Goal: Task Accomplishment & Management: Manage account settings

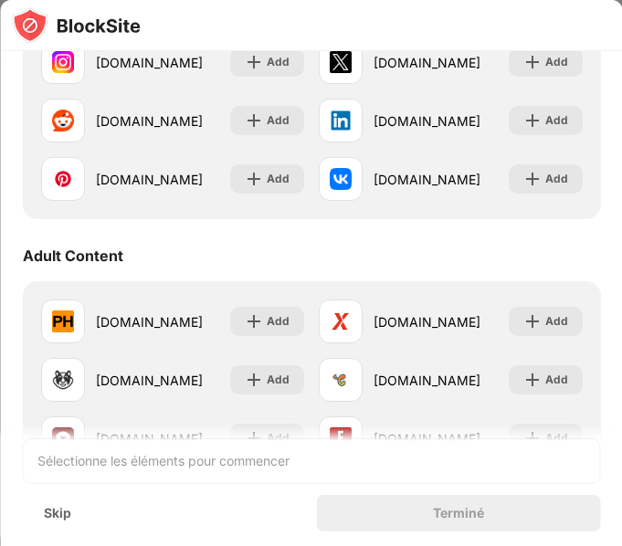
scroll to position [738, 0]
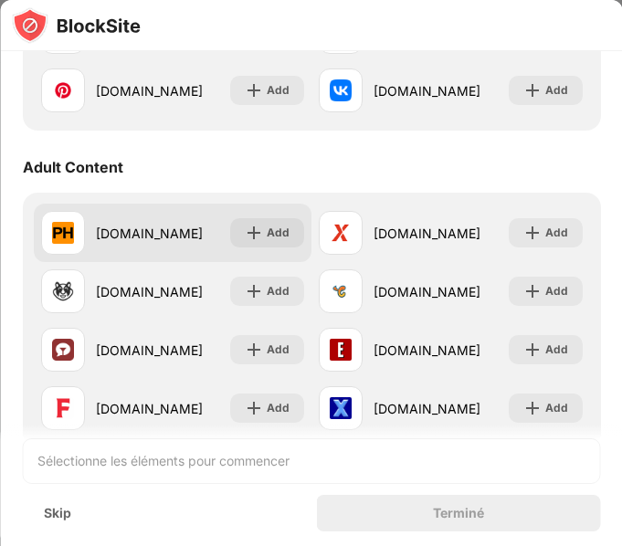
click at [191, 257] on div "pornhub.com Add" at bounding box center [172, 233] width 278 height 58
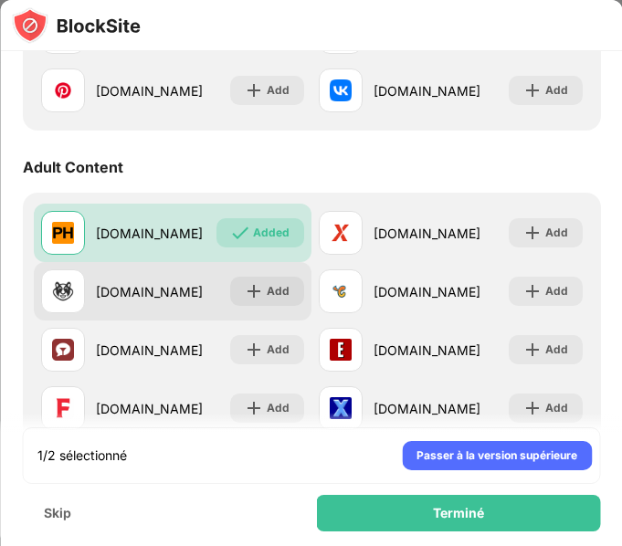
click at [216, 286] on div "[DOMAIN_NAME] Add" at bounding box center [172, 291] width 278 height 58
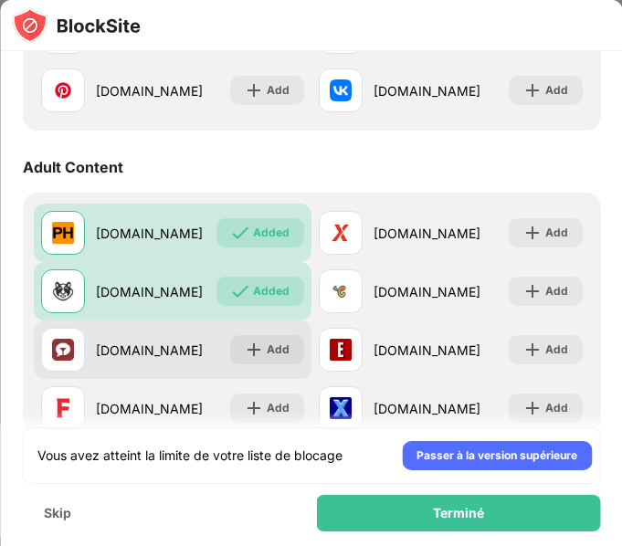
click at [194, 330] on div "stripchat.com Add" at bounding box center [172, 349] width 278 height 58
click at [216, 356] on div "stripchat.com Add" at bounding box center [172, 349] width 278 height 58
click at [251, 355] on img at bounding box center [254, 349] width 18 height 18
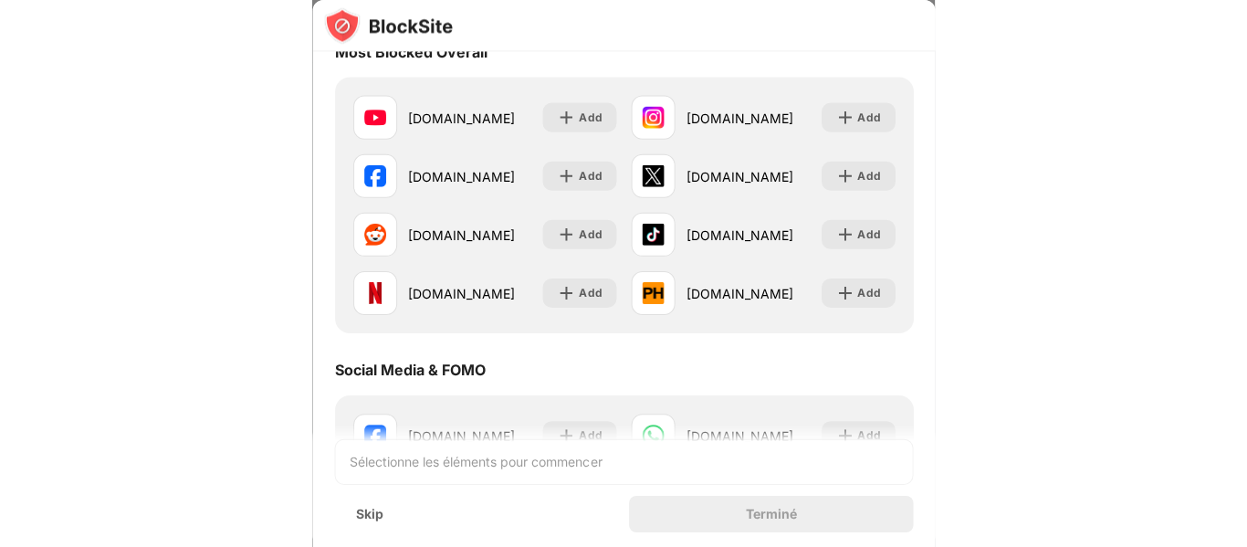
scroll to position [211, 0]
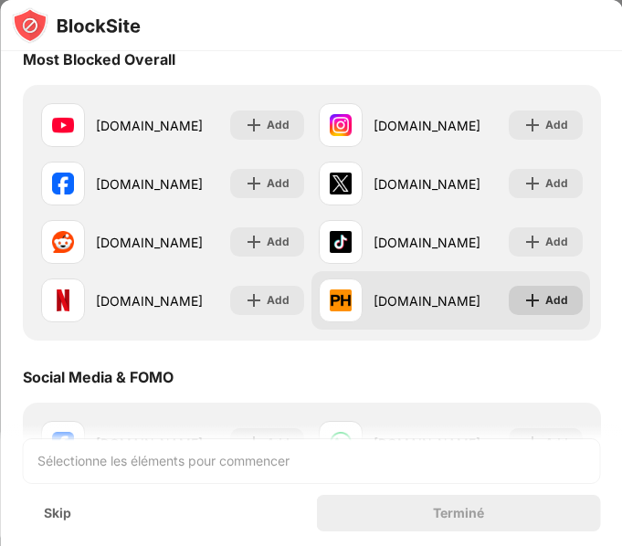
click at [507, 294] on div "Add" at bounding box center [544, 300] width 74 height 29
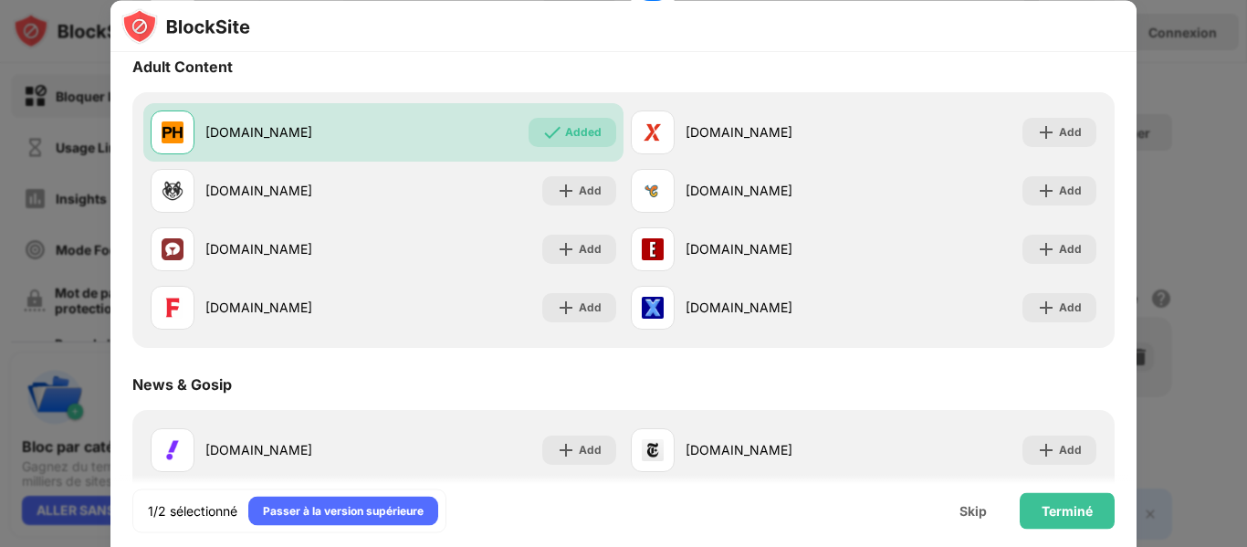
scroll to position [864, 0]
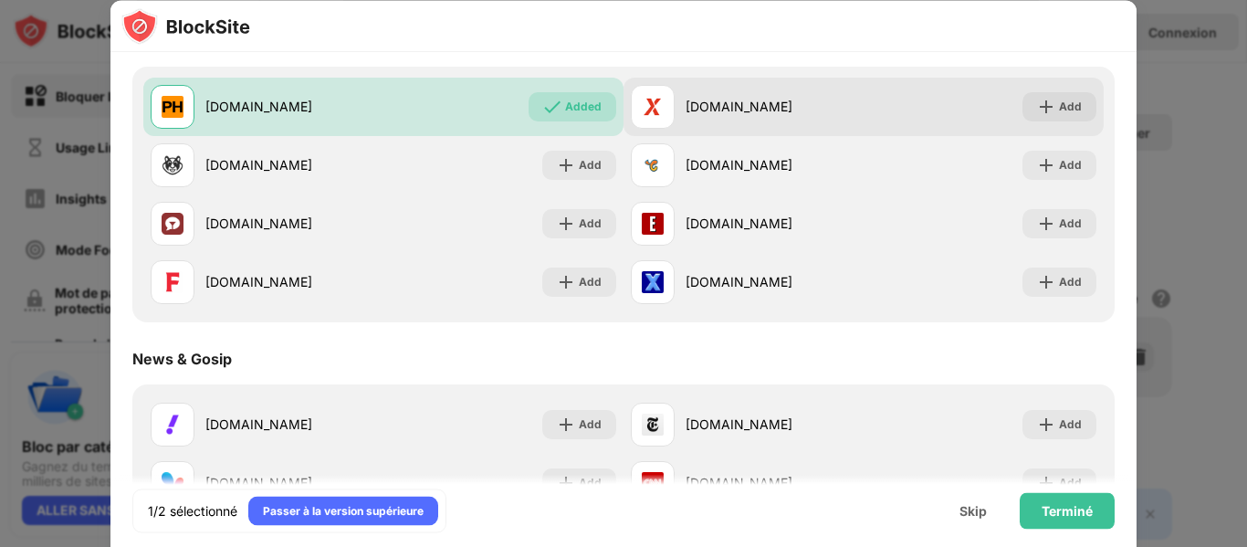
click at [621, 113] on div "[DOMAIN_NAME]" at bounding box center [774, 107] width 178 height 19
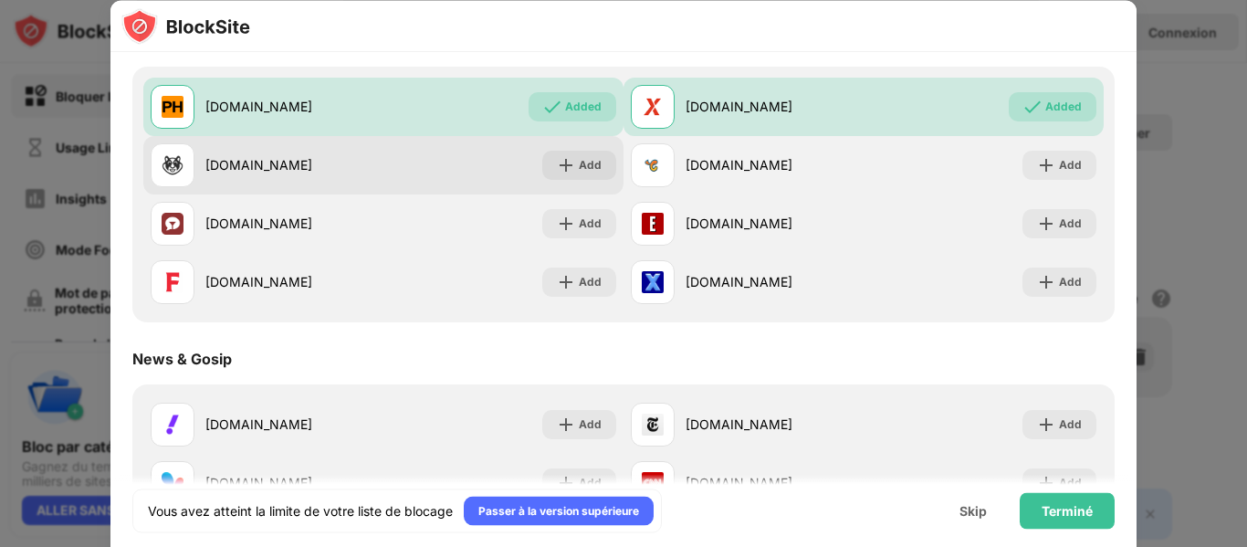
click at [454, 176] on div "[DOMAIN_NAME] Add" at bounding box center [383, 165] width 480 height 58
click at [561, 173] on img at bounding box center [566, 165] width 18 height 18
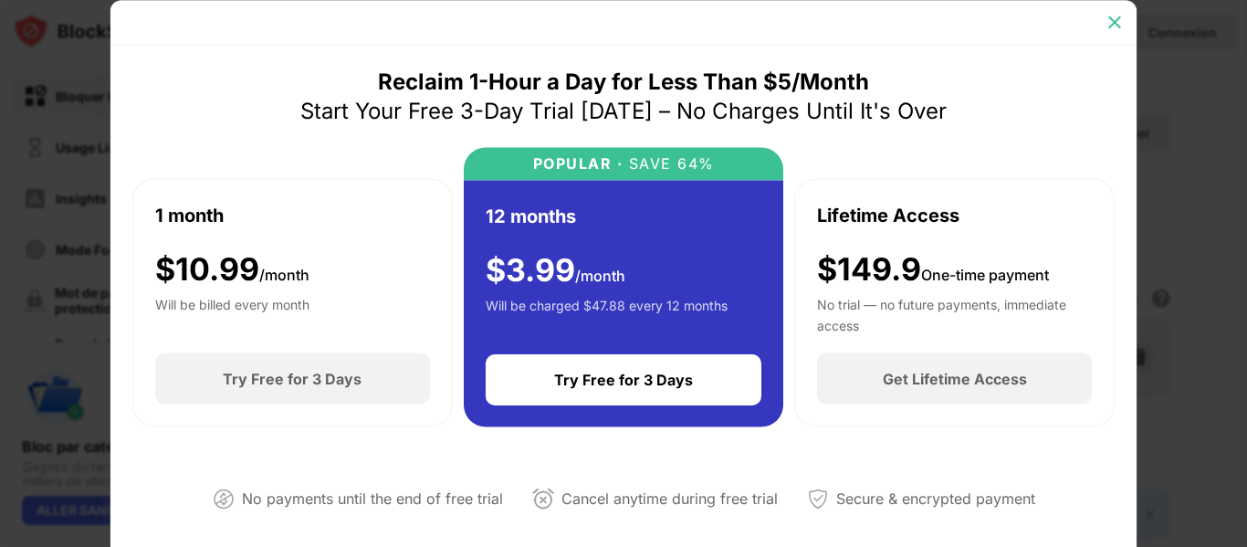
click at [621, 16] on img at bounding box center [1114, 22] width 18 height 18
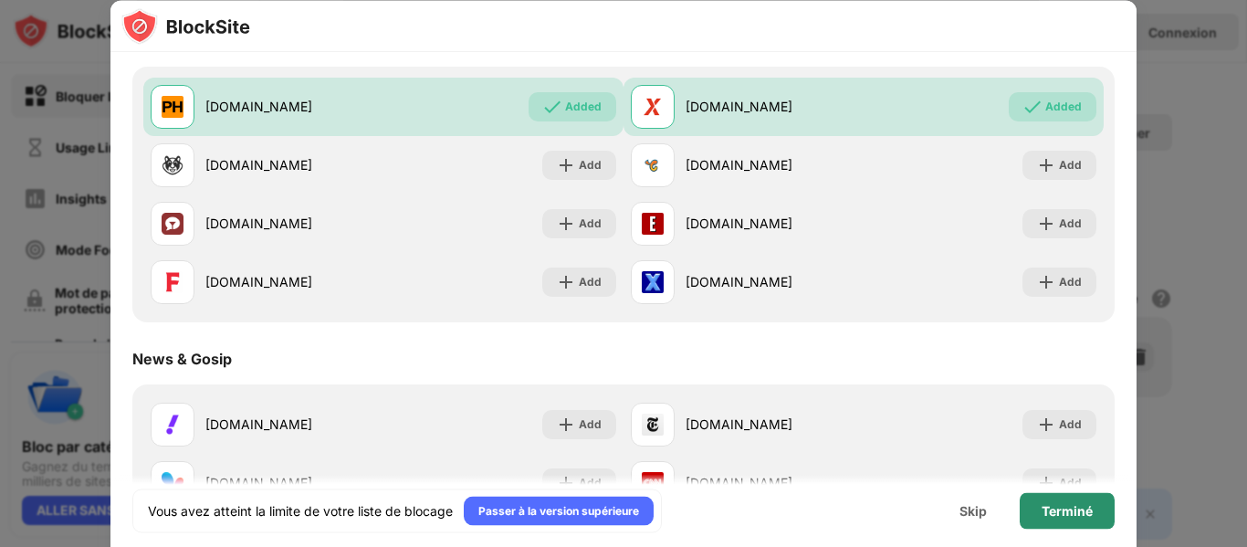
click at [621, 510] on div "Terminé" at bounding box center [1066, 510] width 51 height 15
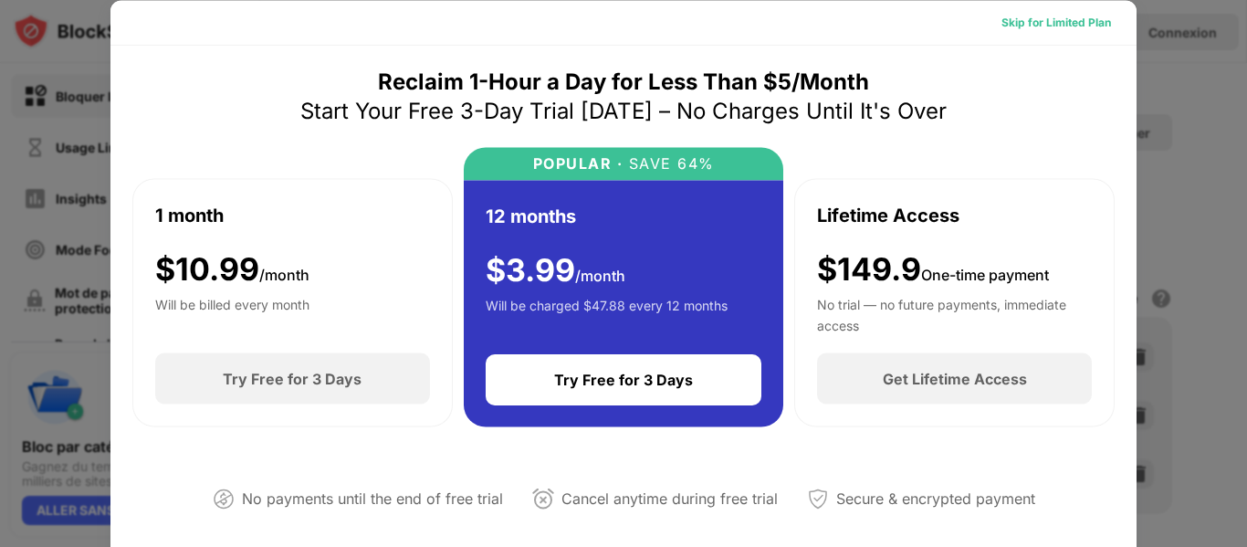
click at [621, 33] on div "Skip for Limited Plan" at bounding box center [1056, 21] width 139 height 29
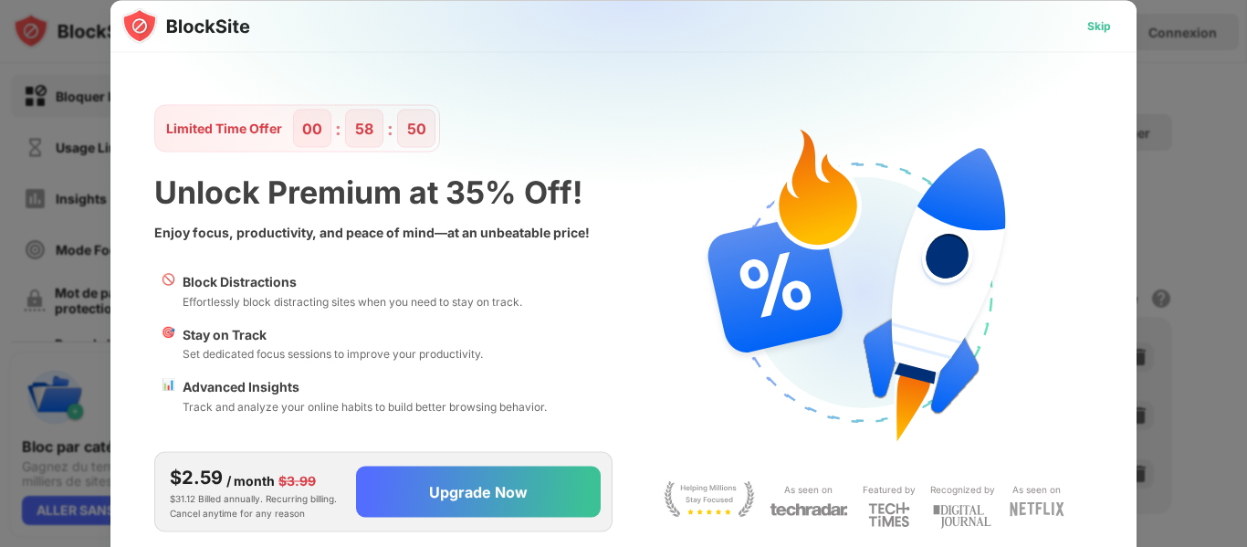
click at [621, 33] on div "Skip" at bounding box center [1098, 25] width 53 height 29
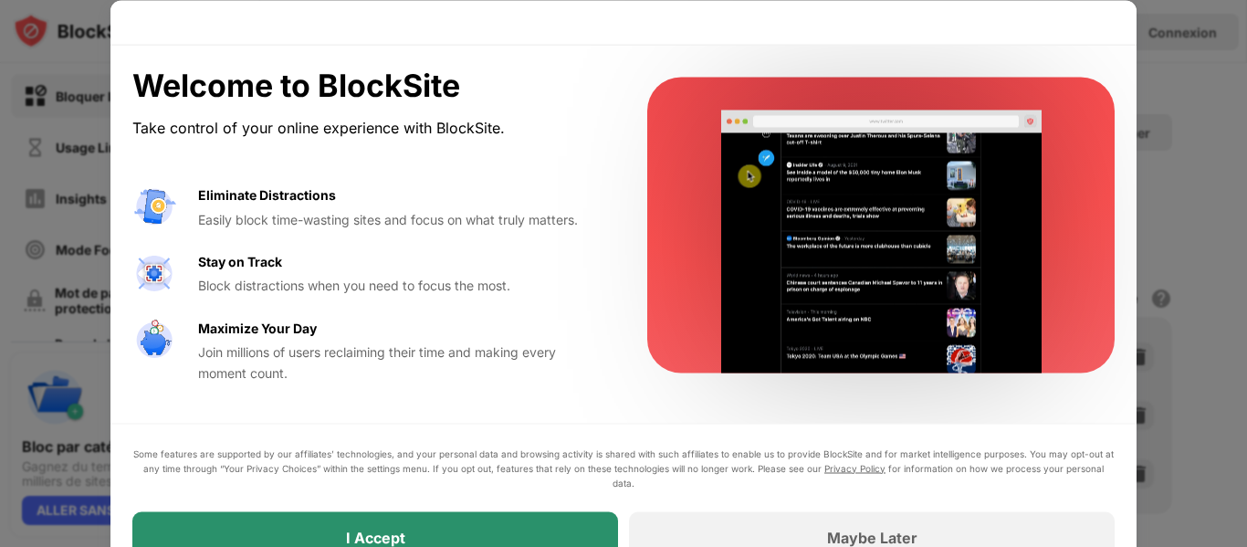
click at [486, 522] on div "I Accept" at bounding box center [375, 536] width 486 height 51
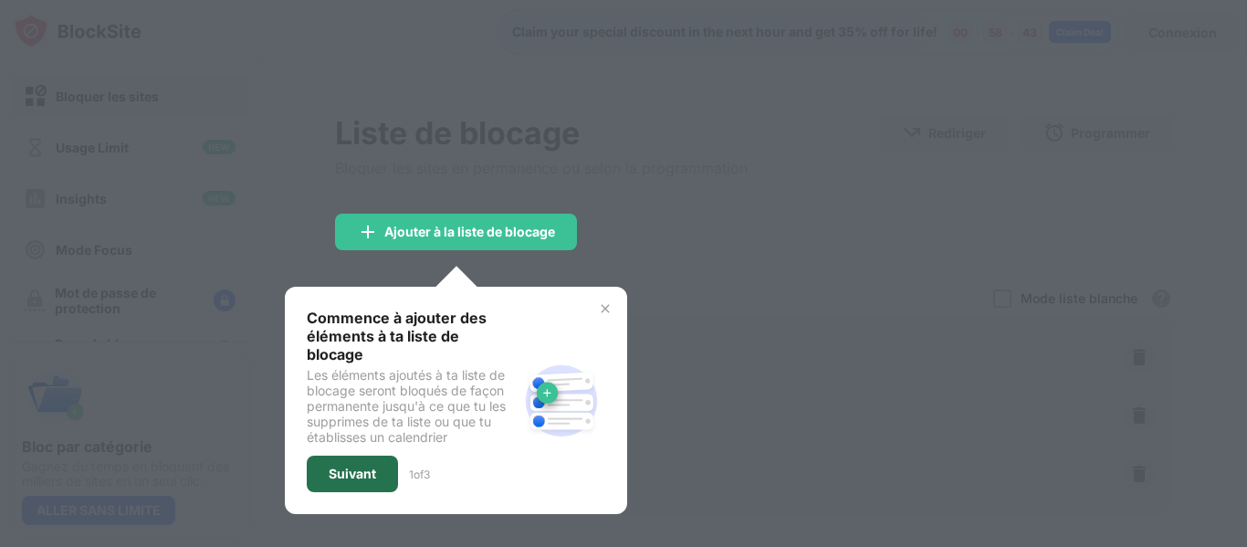
click at [371, 465] on div "Suivant" at bounding box center [352, 473] width 91 height 37
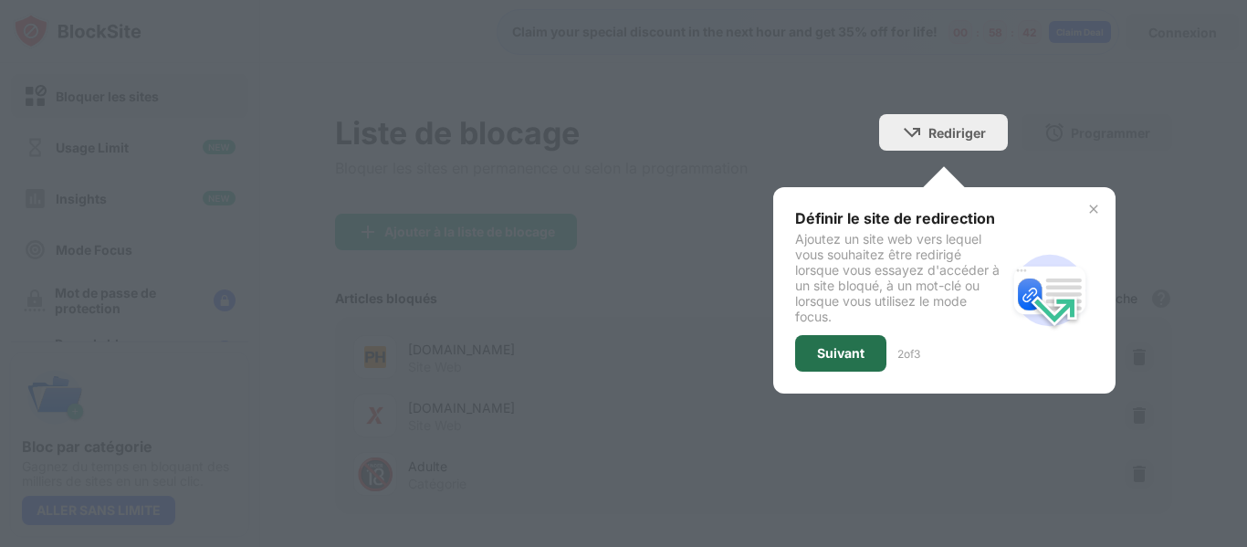
click at [621, 368] on div "Suivant" at bounding box center [840, 353] width 91 height 37
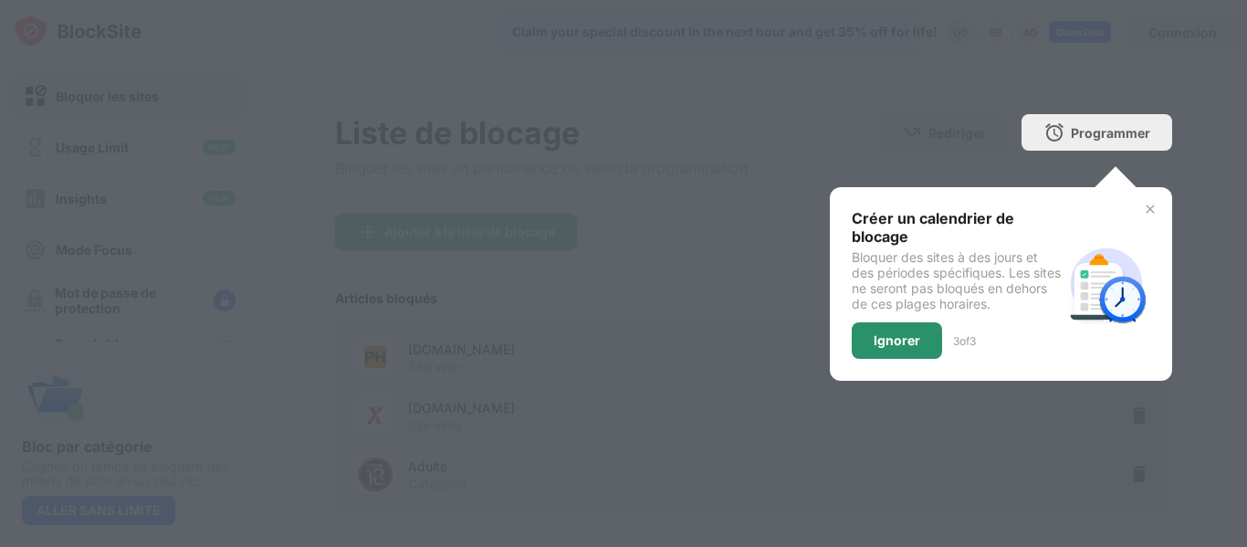
click at [621, 343] on div "Ignorer" at bounding box center [897, 340] width 47 height 15
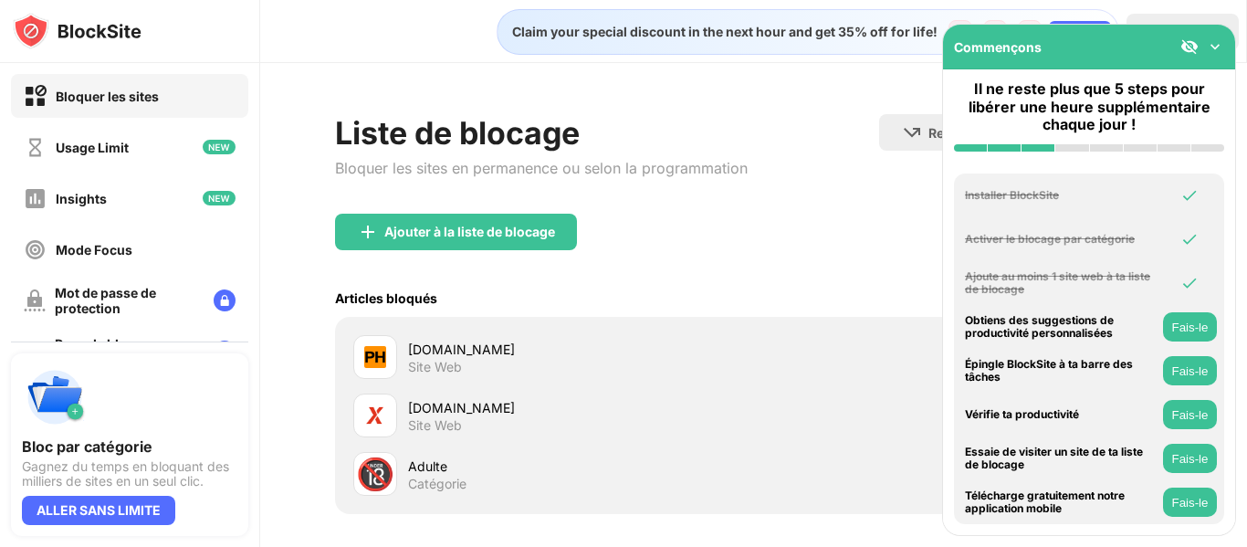
click at [621, 57] on div "Commençons" at bounding box center [1089, 47] width 292 height 45
click at [621, 47] on img at bounding box center [1215, 46] width 18 height 18
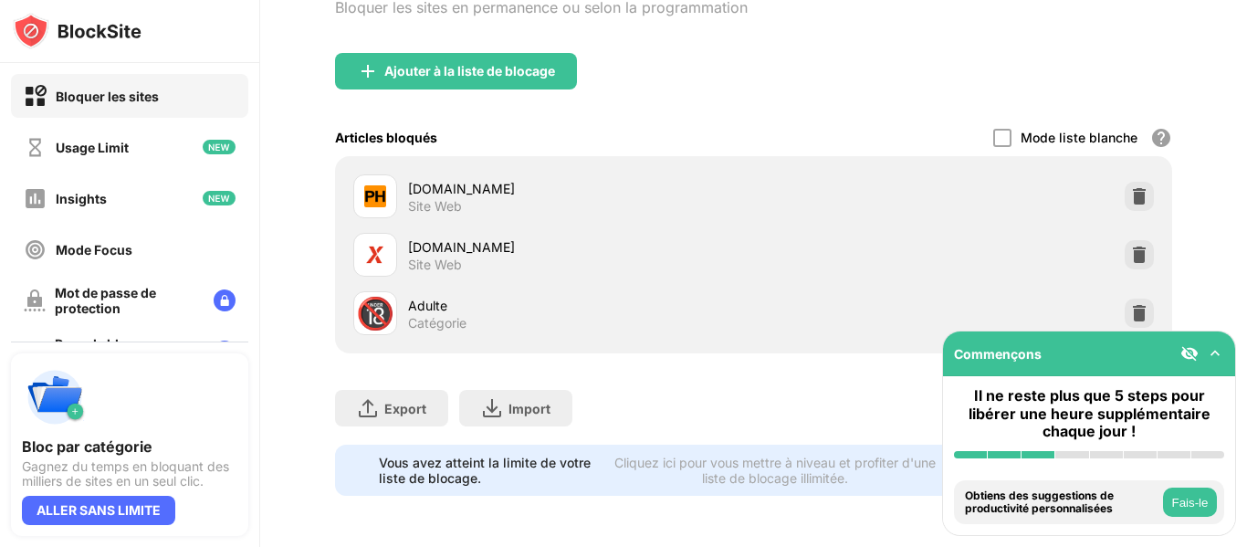
scroll to position [174, 0]
drag, startPoint x: 1231, startPoint y: 251, endPoint x: 1246, endPoint y: 164, distance: 87.9
click at [621, 164] on div "Claim your special discount in the next hour and get 35% off for life! 00 : 58 …" at bounding box center [753, 273] width 987 height 547
click at [121, 292] on div "Mot de passe de protection" at bounding box center [127, 300] width 144 height 31
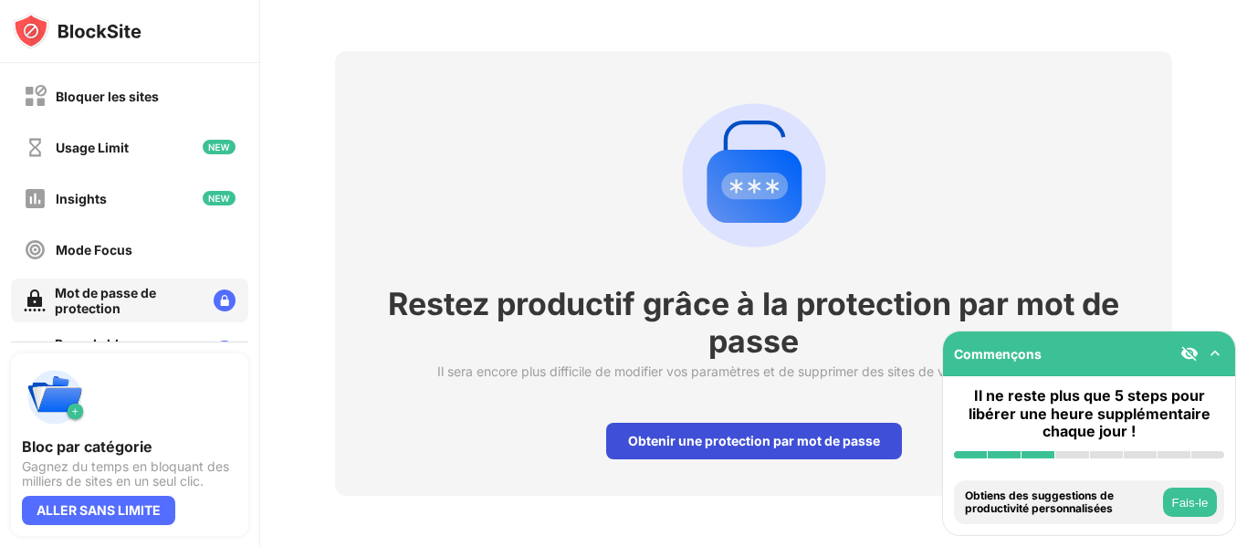
click at [621, 423] on div "Obtenir une protection par mot de passe" at bounding box center [754, 441] width 296 height 37
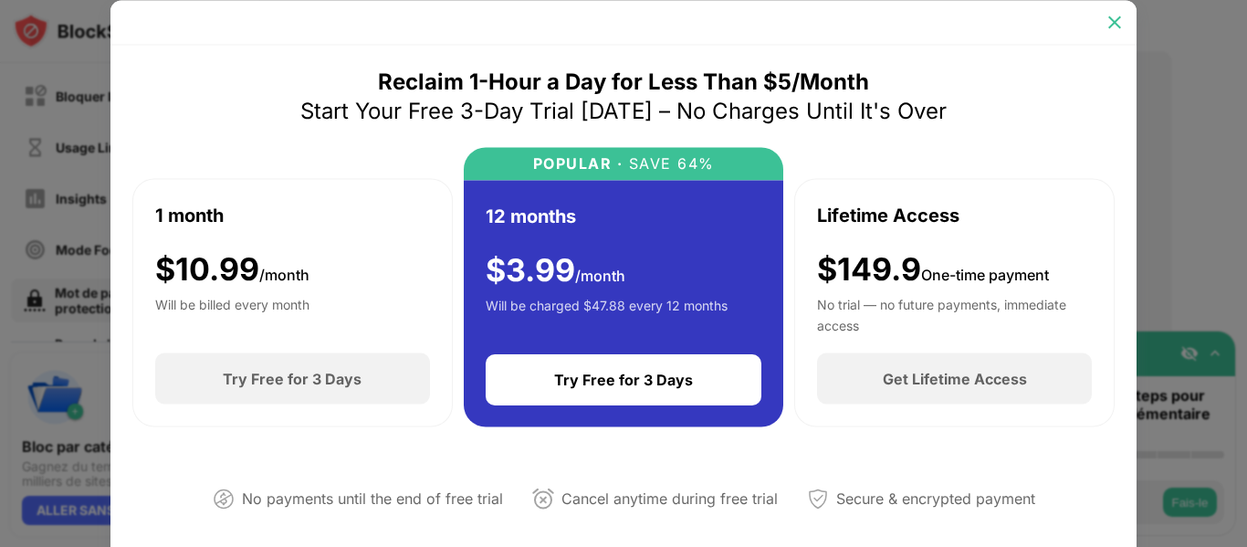
click at [621, 25] on img at bounding box center [1114, 22] width 18 height 18
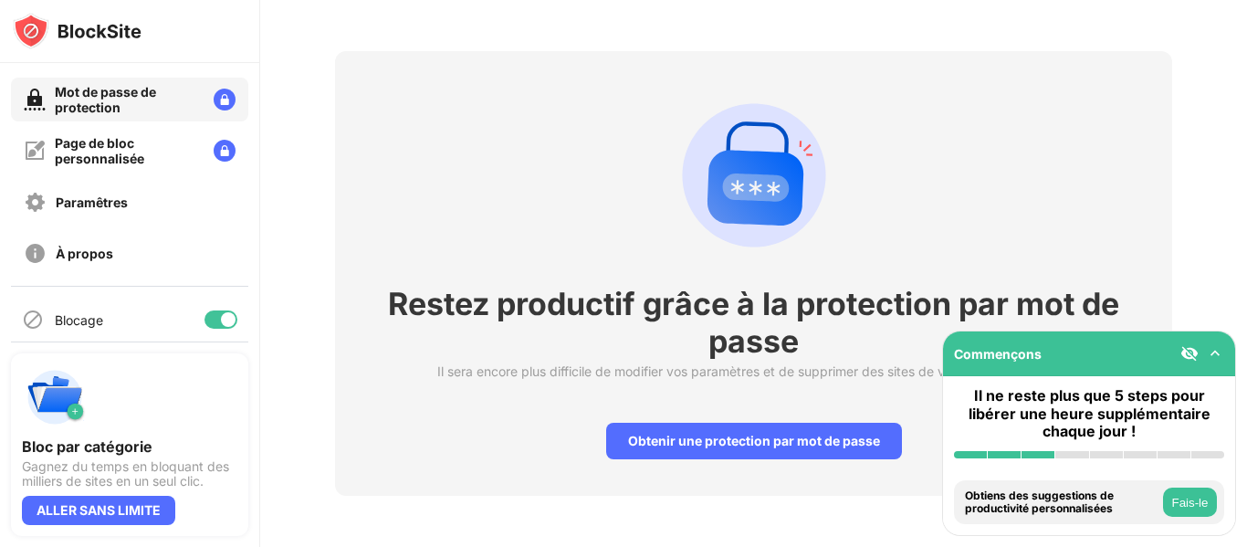
scroll to position [212, 0]
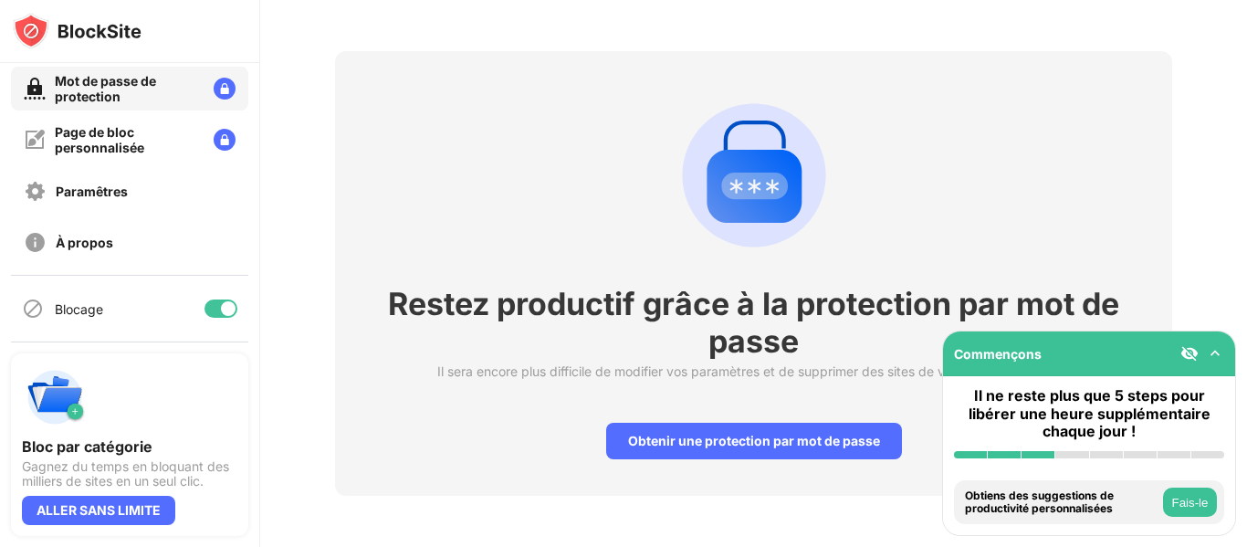
click at [209, 316] on div at bounding box center [220, 308] width 33 height 18
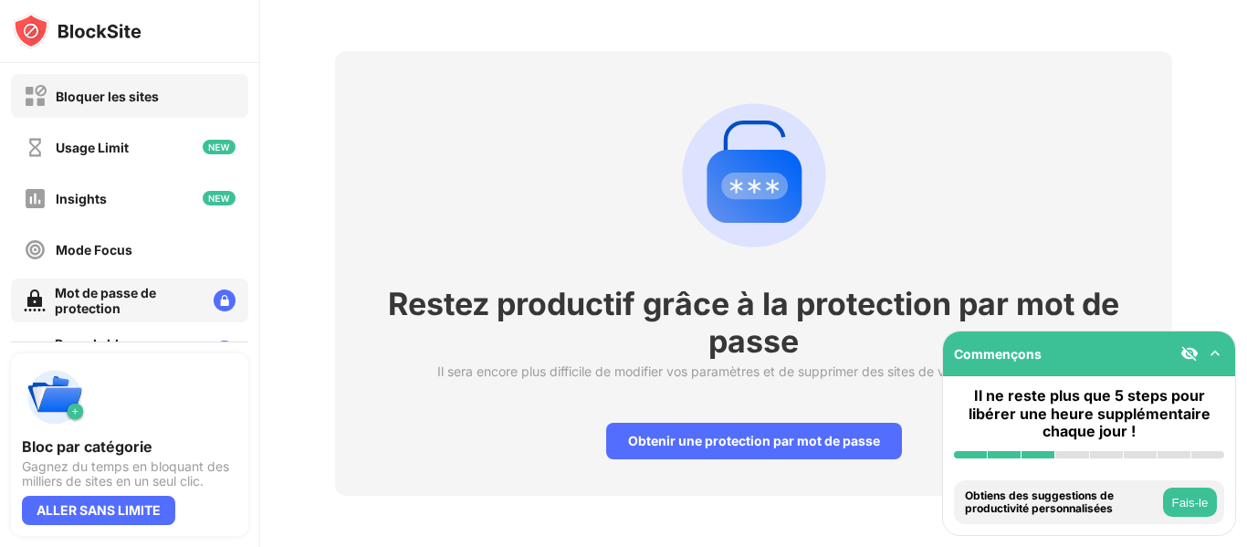
click at [122, 109] on div "Bloquer les sites" at bounding box center [129, 96] width 237 height 44
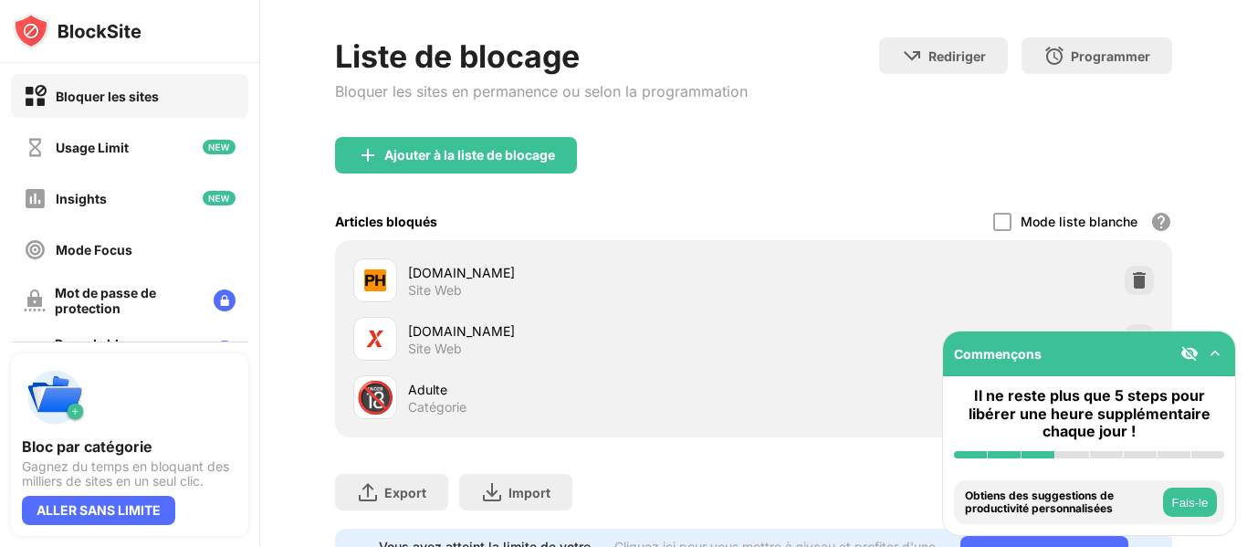
scroll to position [174, 0]
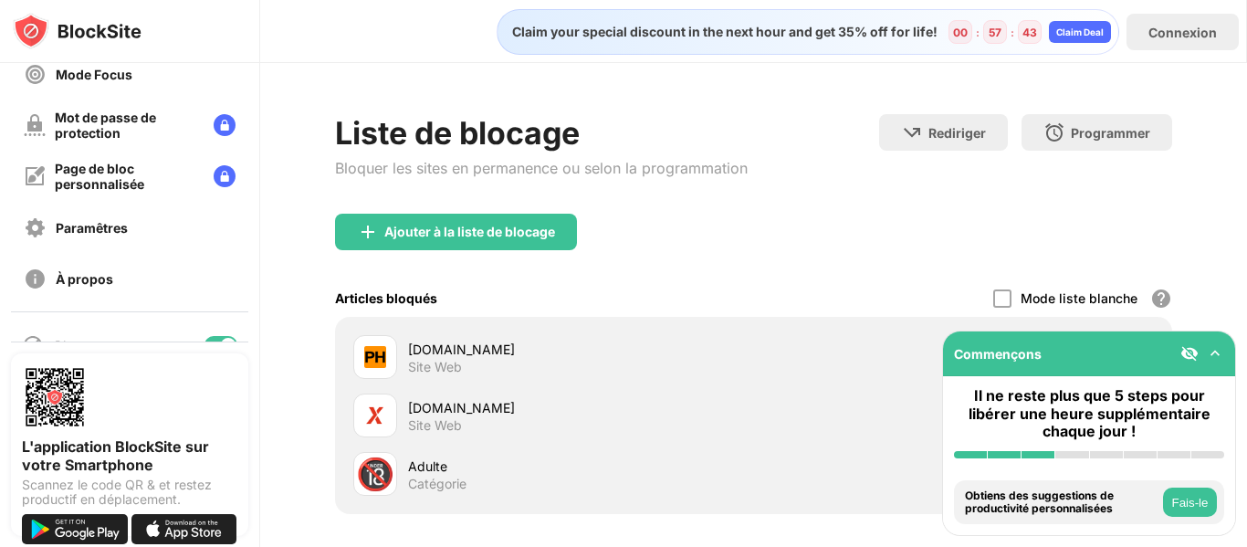
scroll to position [212, 0]
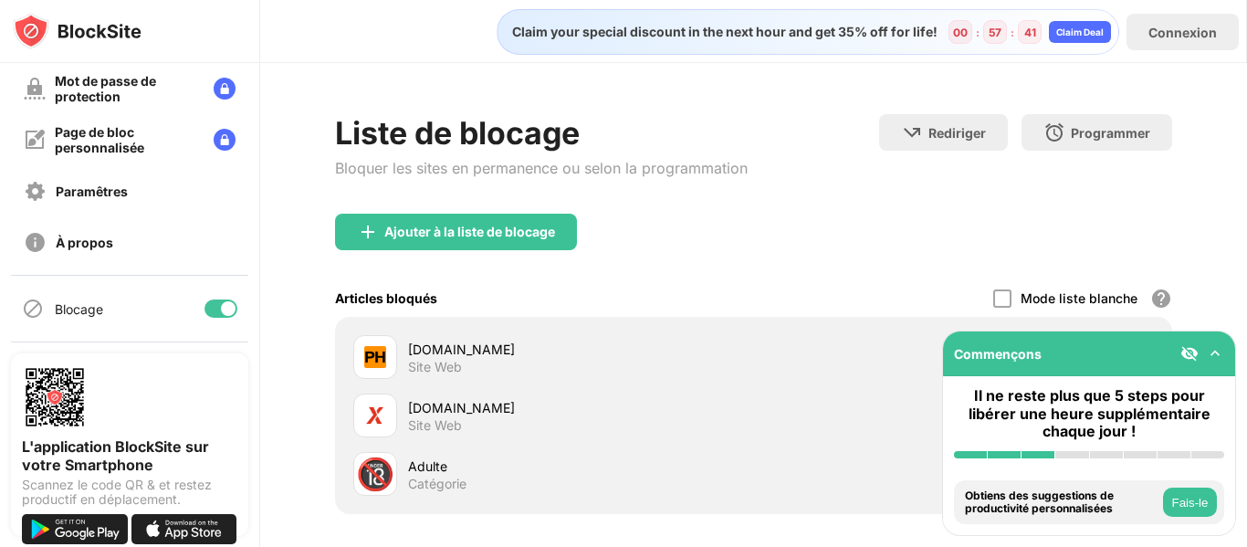
click at [1225, 361] on div "Commençons" at bounding box center [1089, 353] width 292 height 45
click at [1217, 350] on img at bounding box center [1215, 353] width 18 height 18
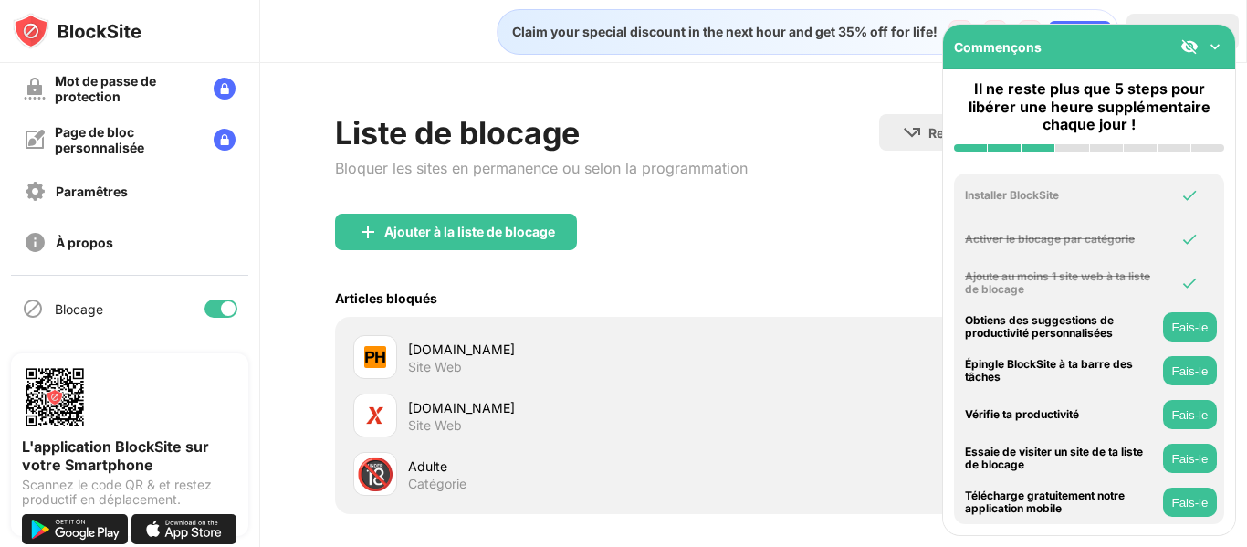
click at [1194, 32] on div "Commençons" at bounding box center [1089, 47] width 292 height 45
click at [1202, 36] on div "Commençons" at bounding box center [1089, 47] width 292 height 45
click at [1215, 47] on img at bounding box center [1215, 46] width 18 height 18
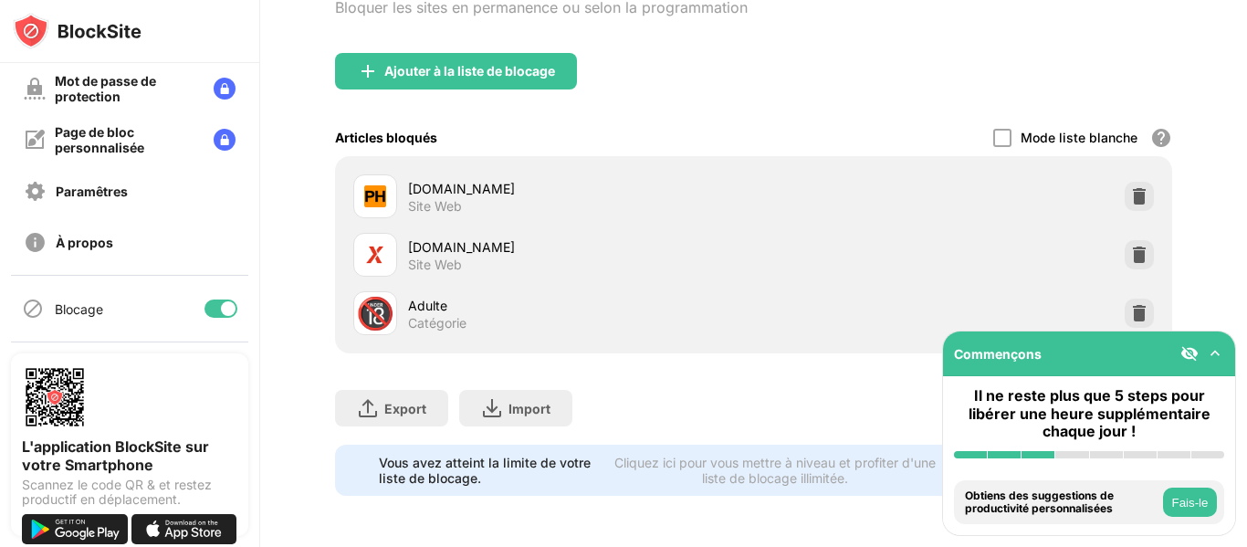
scroll to position [0, 0]
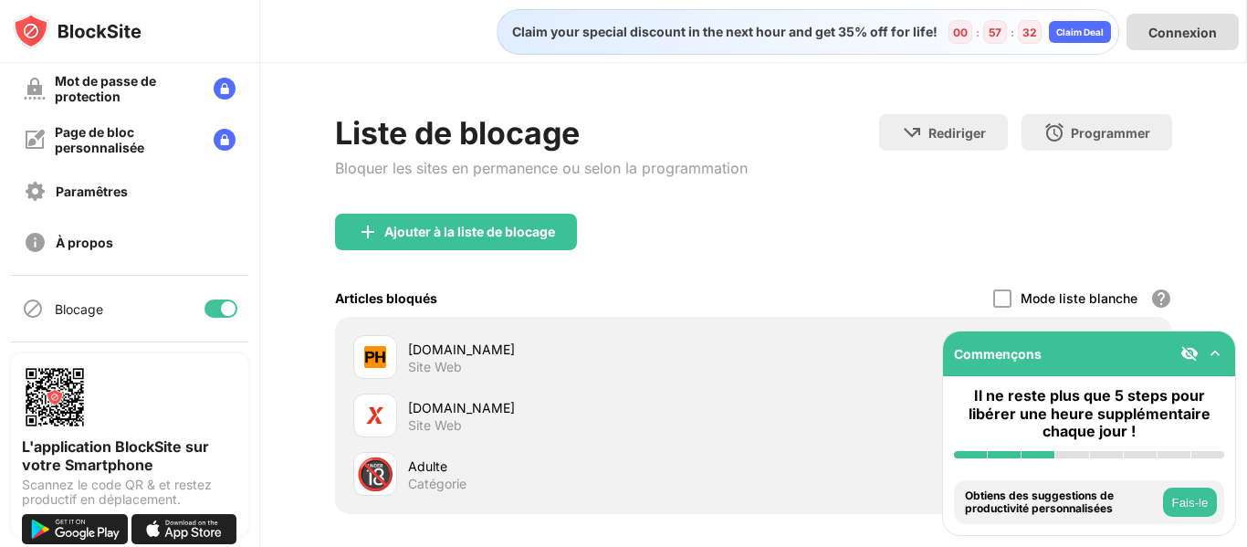
click at [1177, 20] on div "Connexion" at bounding box center [1182, 32] width 112 height 37
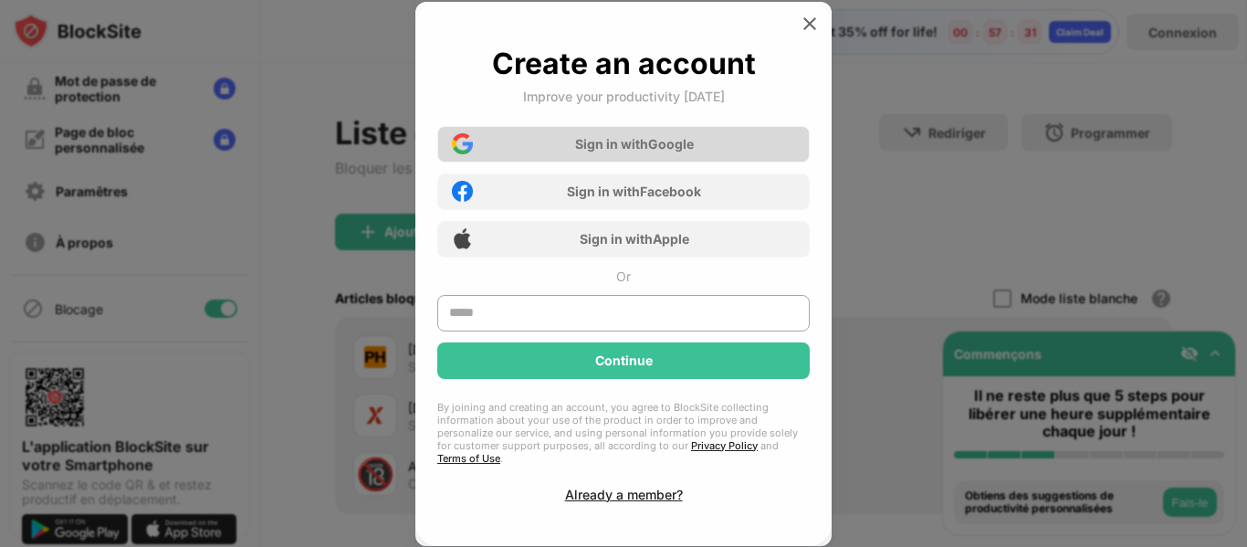
click at [709, 143] on div "Sign in with Google" at bounding box center [623, 144] width 372 height 37
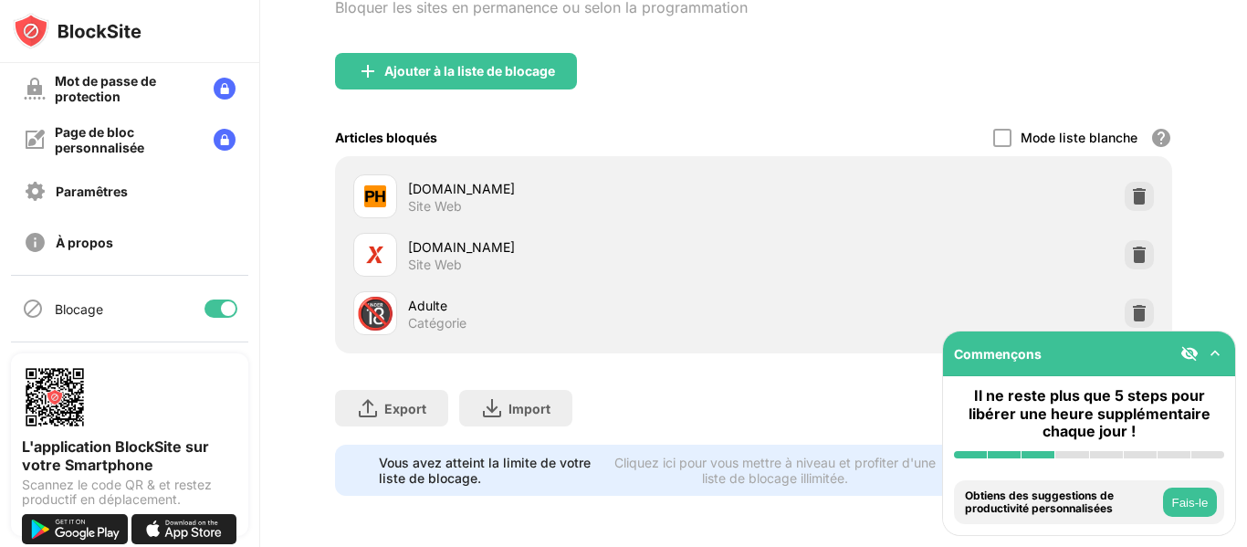
scroll to position [251, 0]
click at [1208, 363] on div "Commençons" at bounding box center [1089, 353] width 292 height 45
click at [1196, 361] on img at bounding box center [1189, 353] width 18 height 18
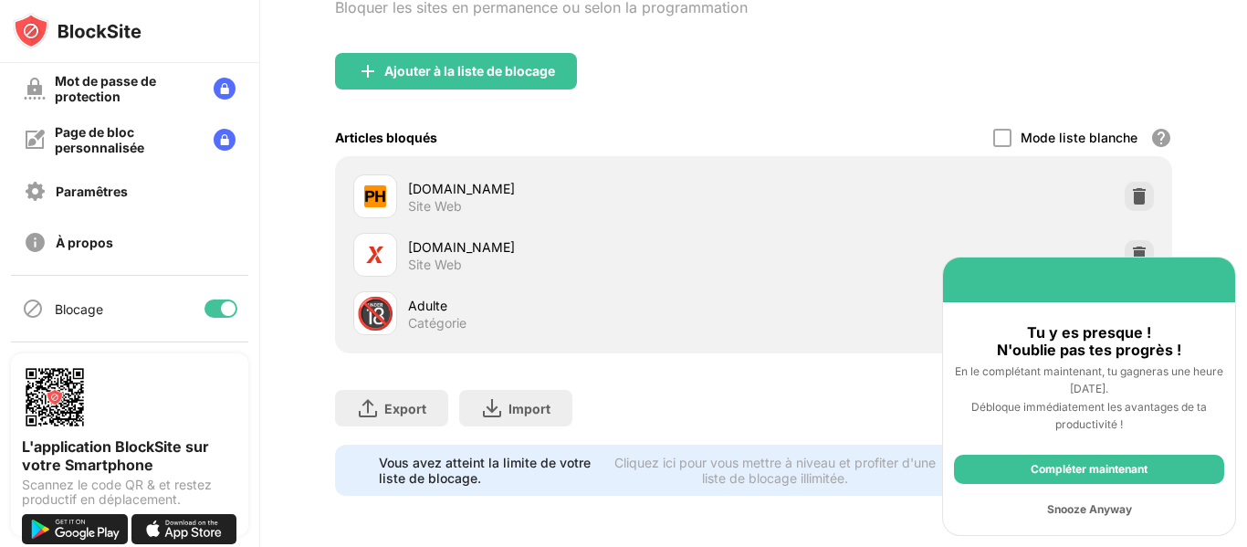
click at [1094, 513] on div "Snooze Anyway" at bounding box center [1089, 509] width 270 height 29
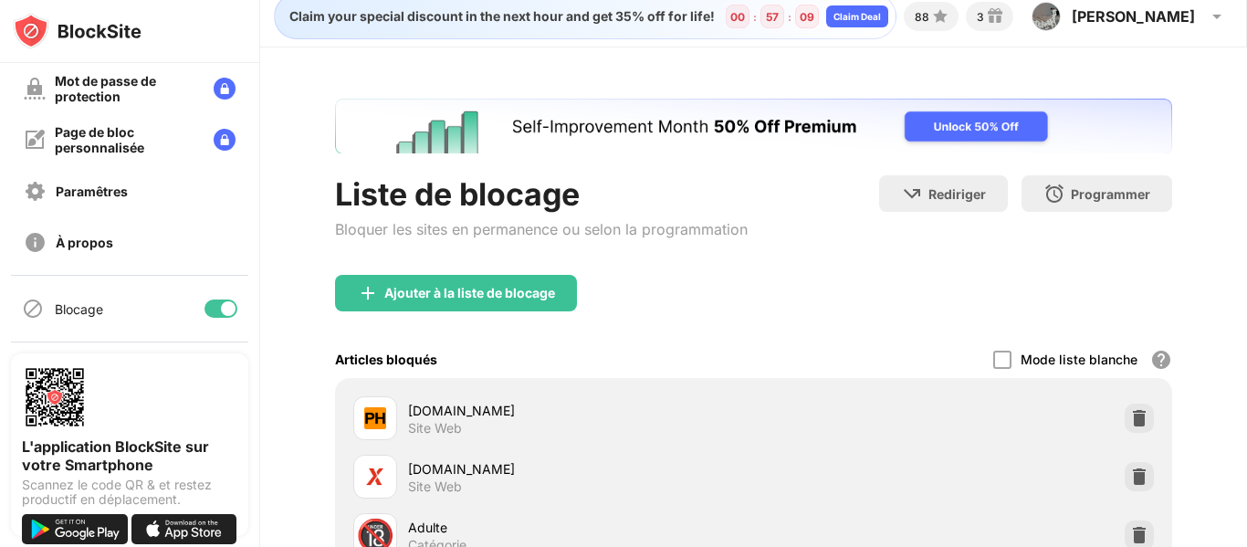
scroll to position [153, 0]
